Goal: Find specific page/section: Find specific page/section

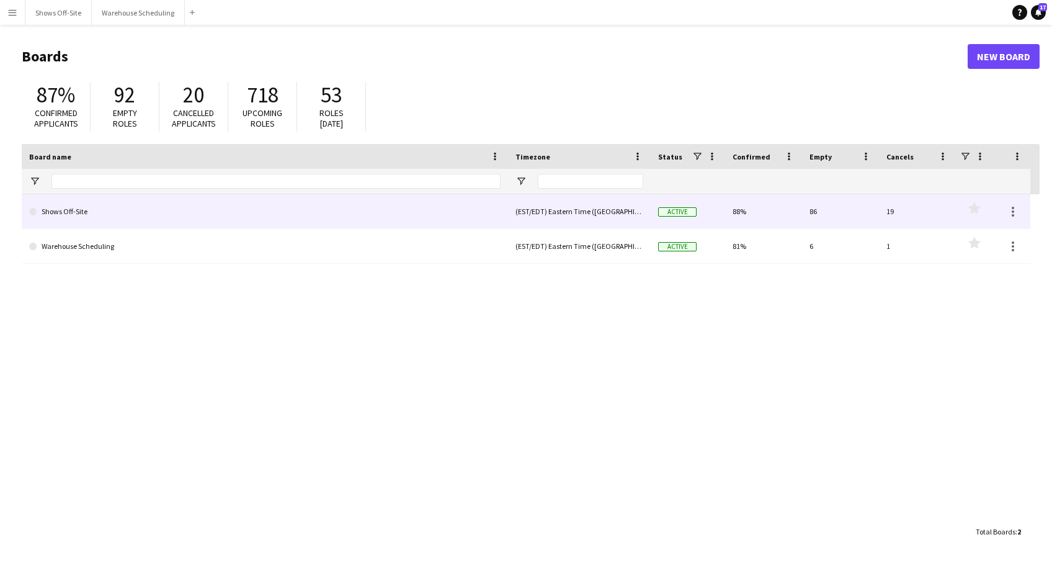
click at [50, 210] on link "Shows Off-Site" at bounding box center [265, 211] width 472 height 35
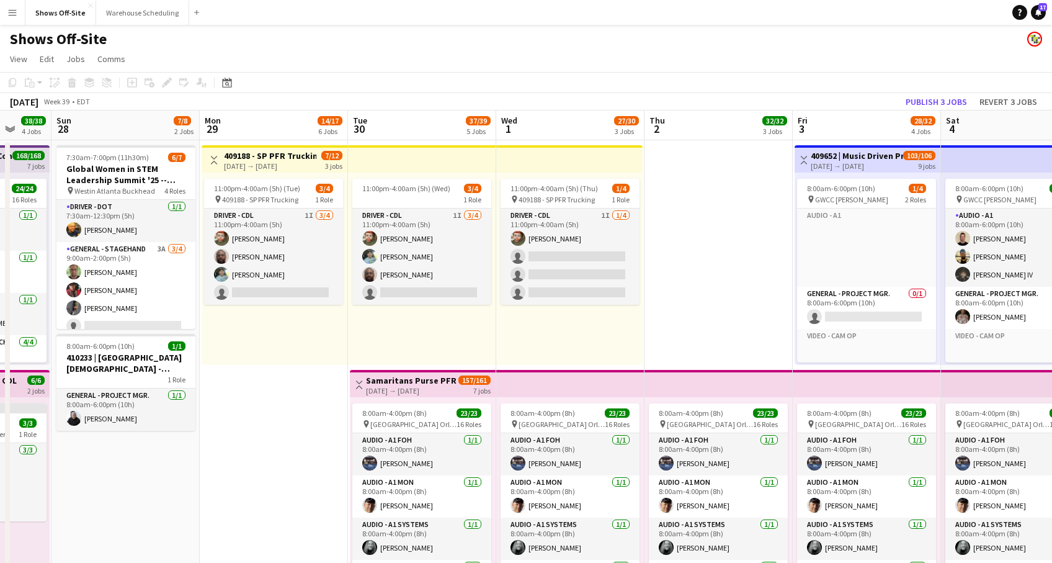
scroll to position [15, 0]
